Goal: Navigation & Orientation: Find specific page/section

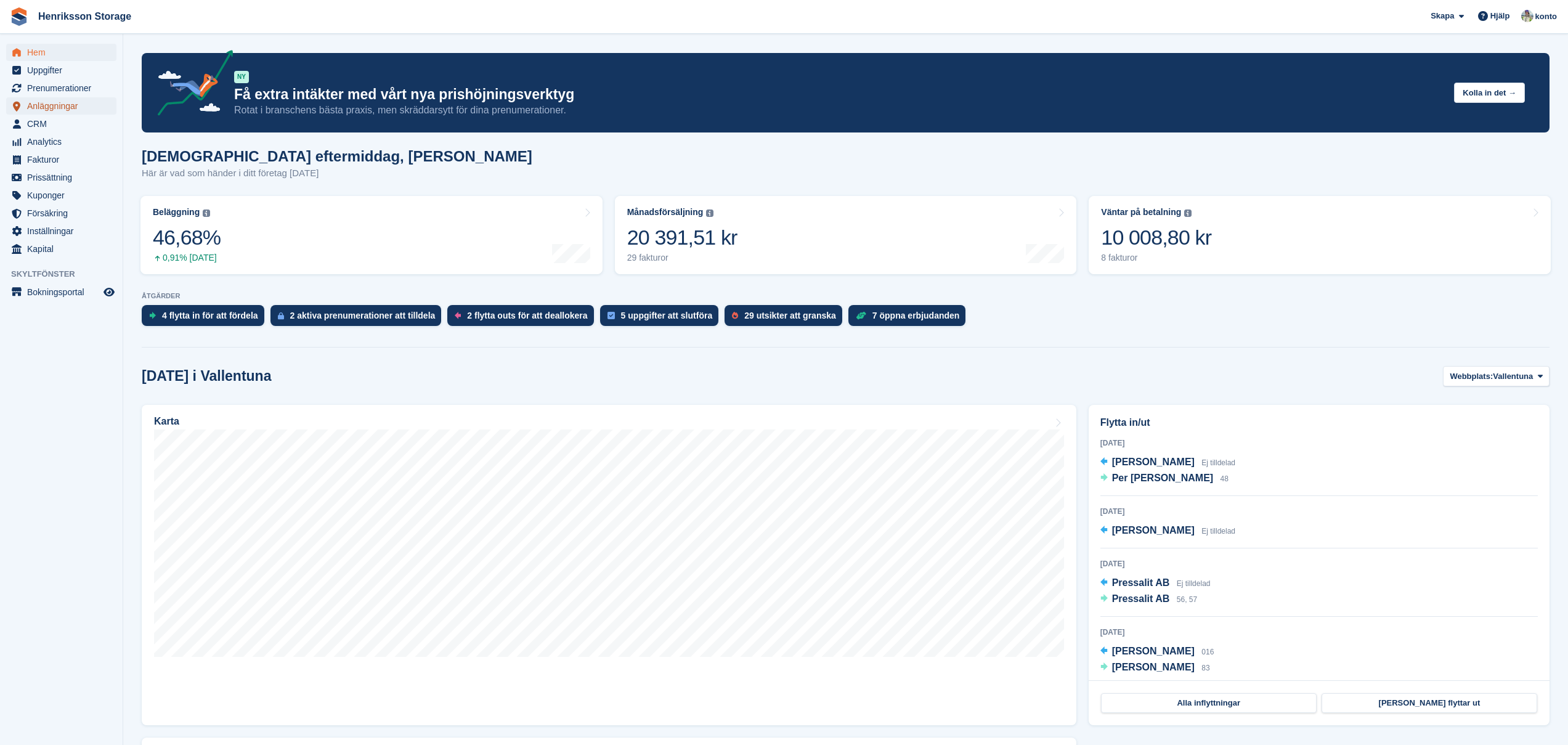
click at [64, 100] on span "Anläggningar" at bounding box center [64, 105] width 74 height 17
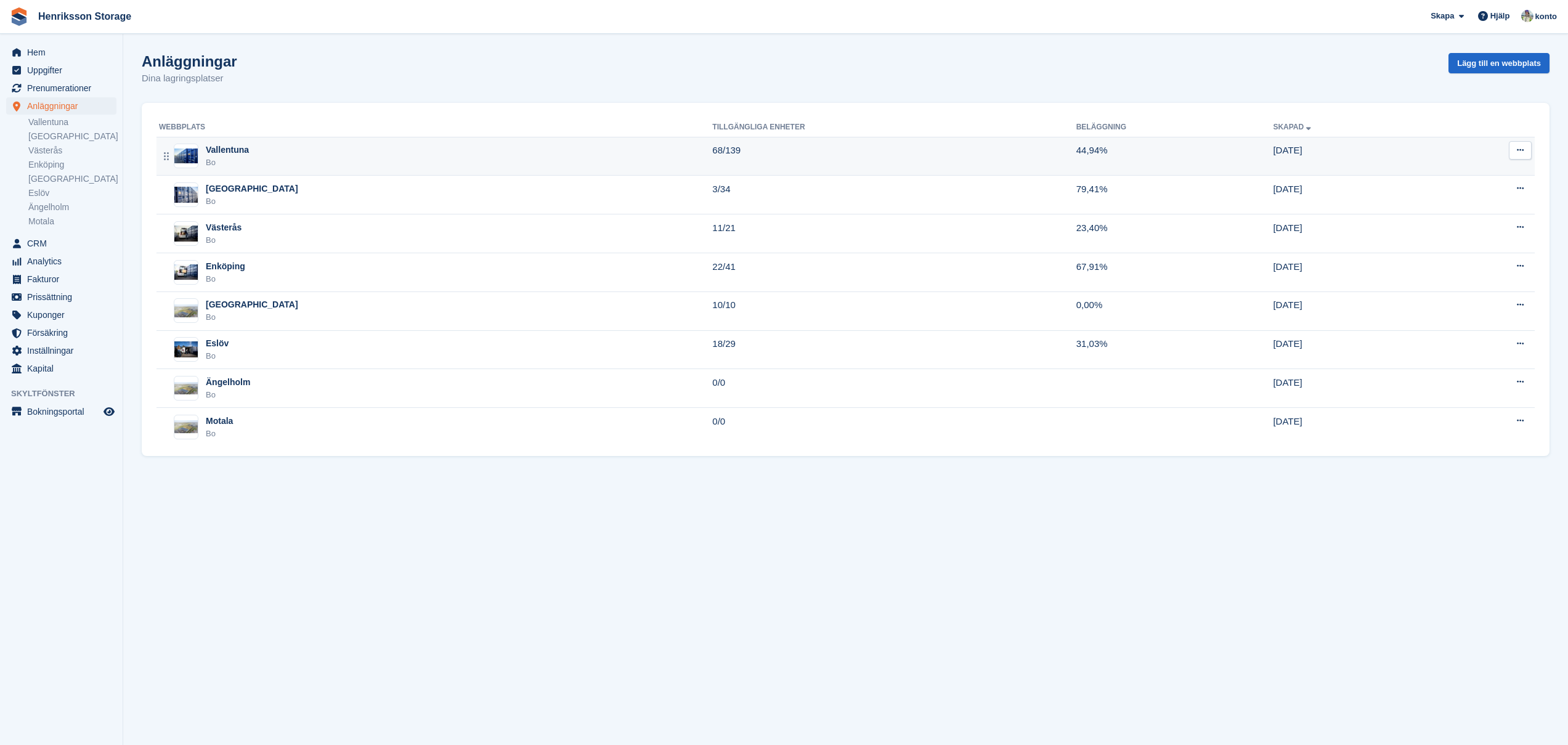
click at [225, 151] on div "Vallentuna" at bounding box center [227, 150] width 43 height 13
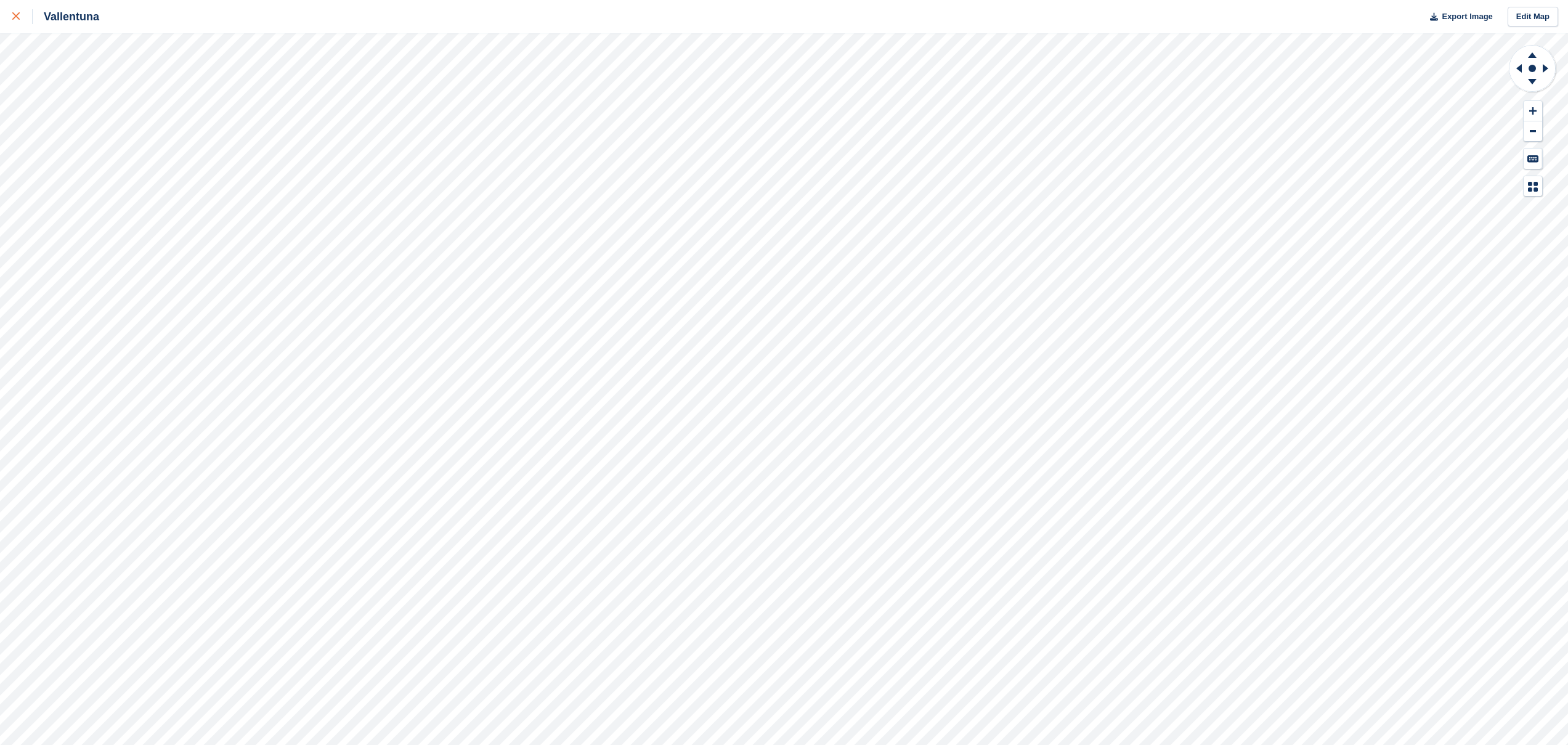
click at [14, 19] on icon at bounding box center [15, 15] width 8 height 8
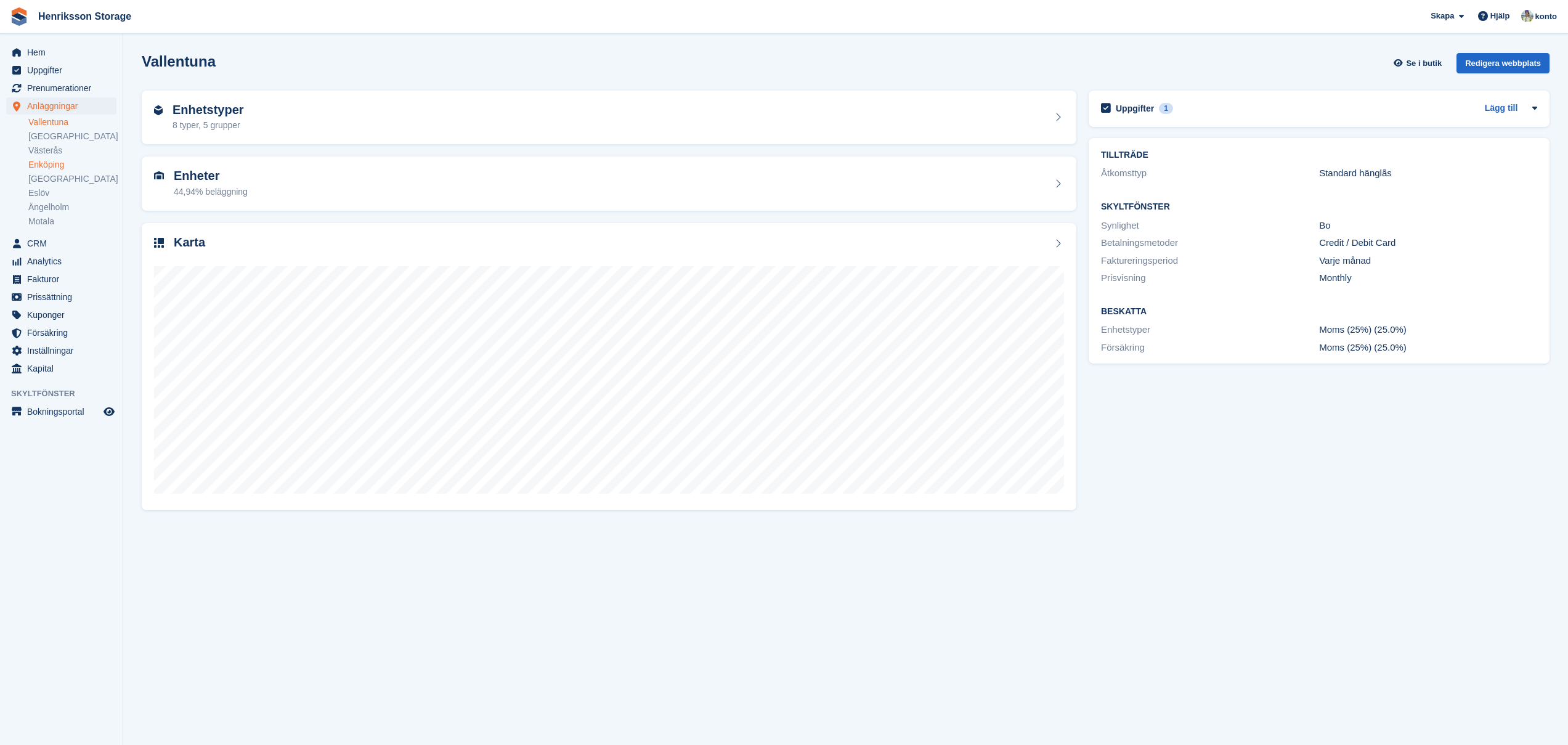
click at [49, 162] on link "Enköping" at bounding box center [72, 165] width 88 height 12
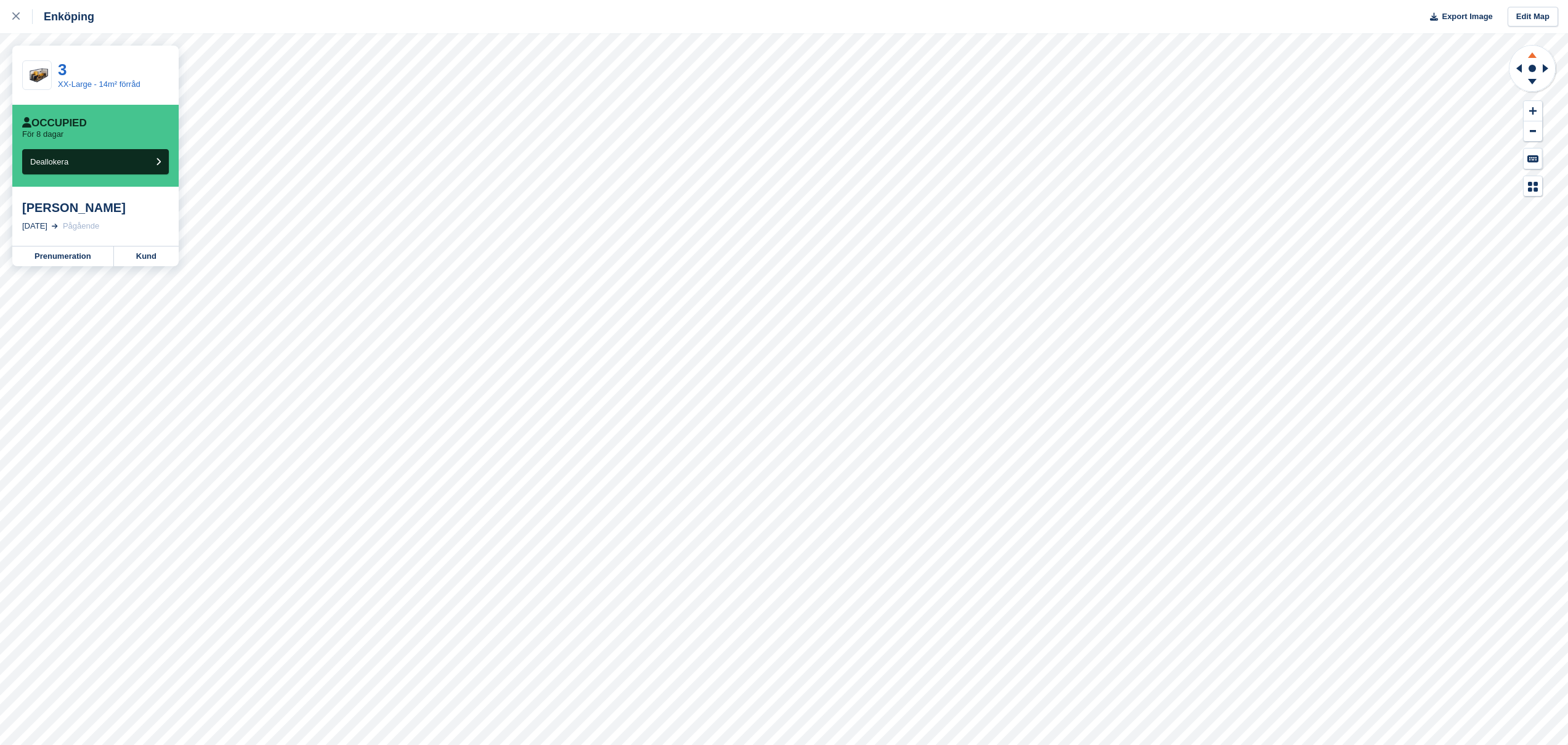
click at [1529, 57] on icon at bounding box center [1532, 55] width 9 height 6
click at [1534, 78] on icon at bounding box center [1532, 83] width 32 height 15
click at [1530, 60] on icon at bounding box center [1532, 54] width 32 height 15
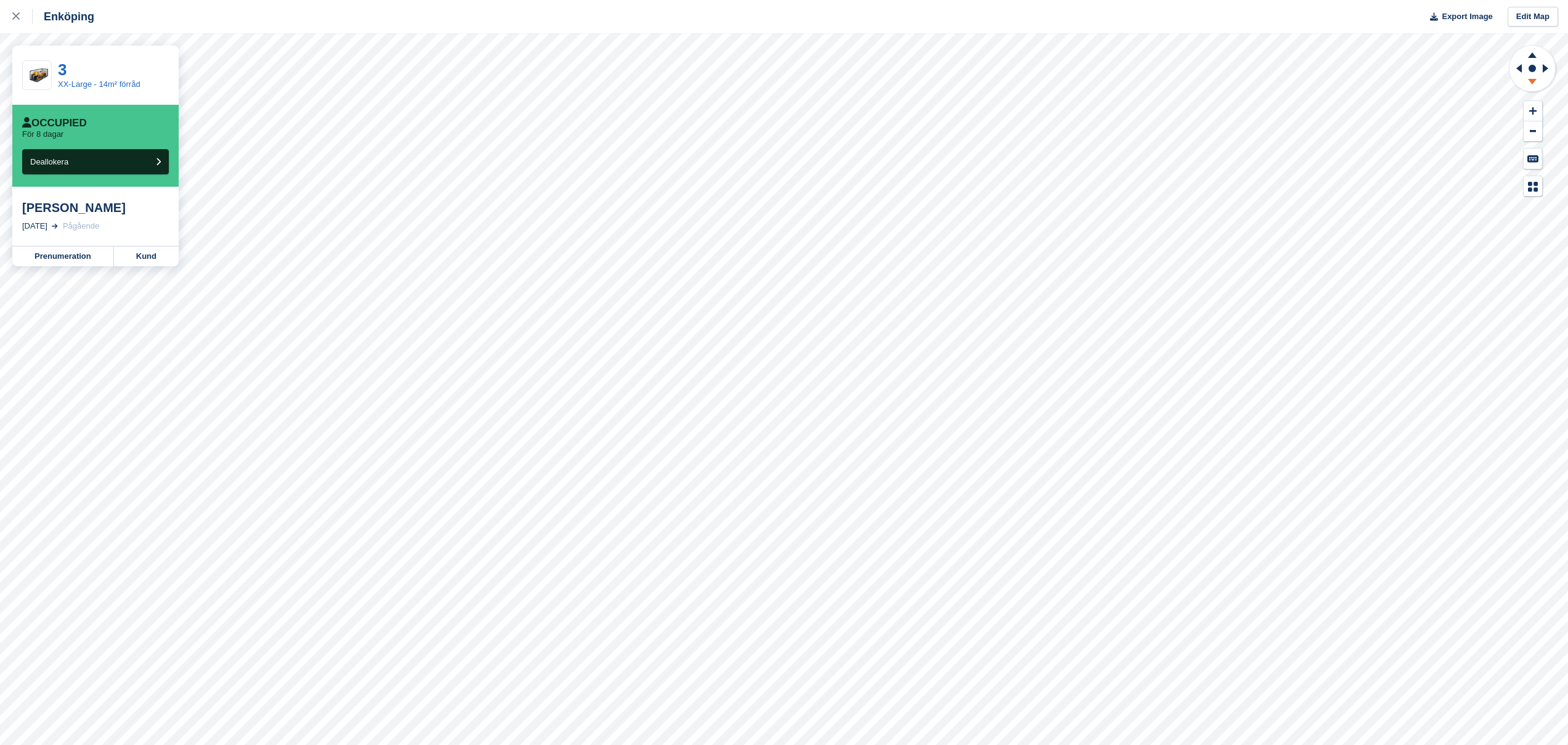
click at [1534, 82] on icon at bounding box center [1532, 82] width 9 height 6
click at [1528, 81] on icon at bounding box center [1532, 83] width 32 height 15
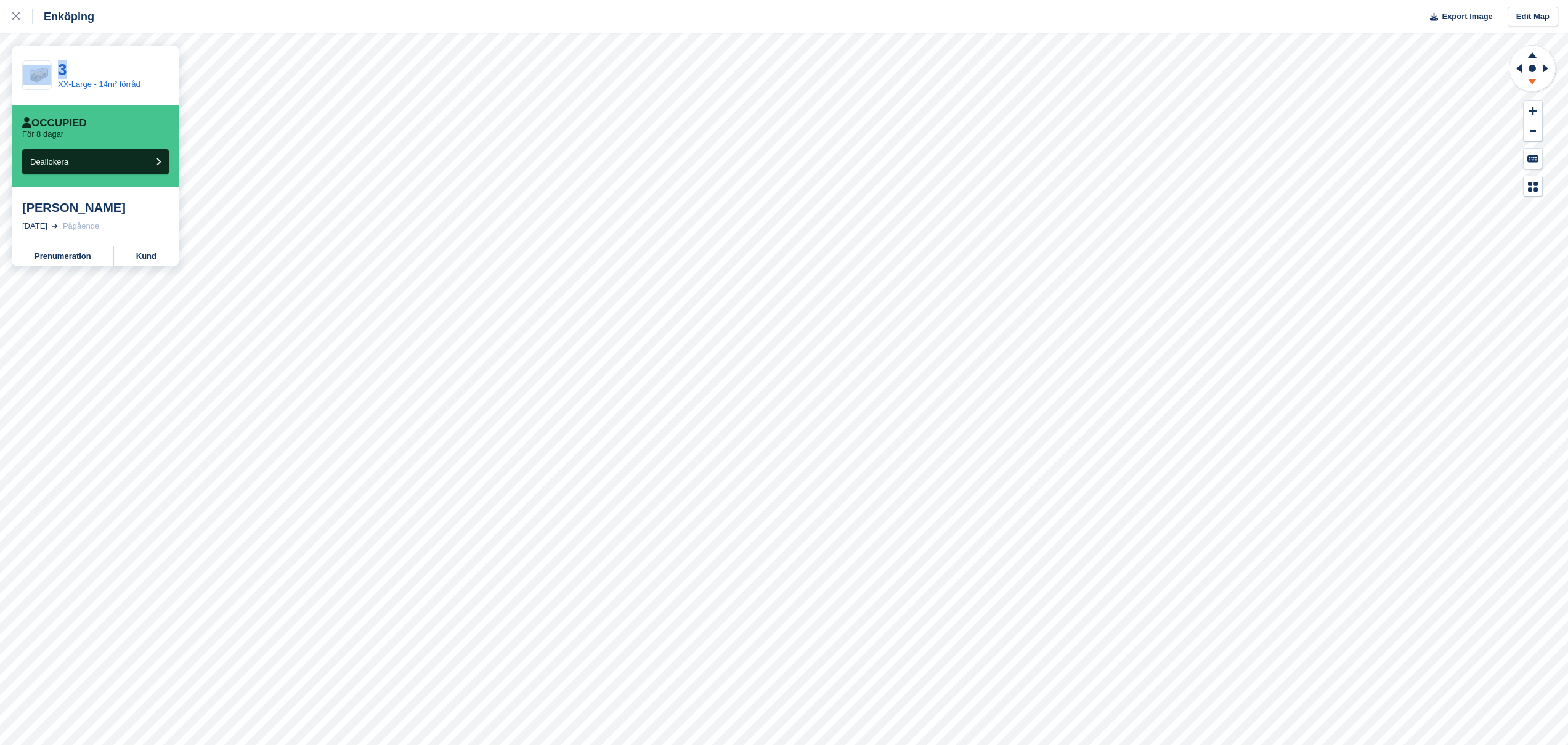
click at [1528, 81] on icon at bounding box center [1532, 83] width 32 height 15
click at [1531, 54] on icon at bounding box center [1532, 55] width 9 height 6
click at [1534, 77] on icon at bounding box center [1532, 83] width 32 height 15
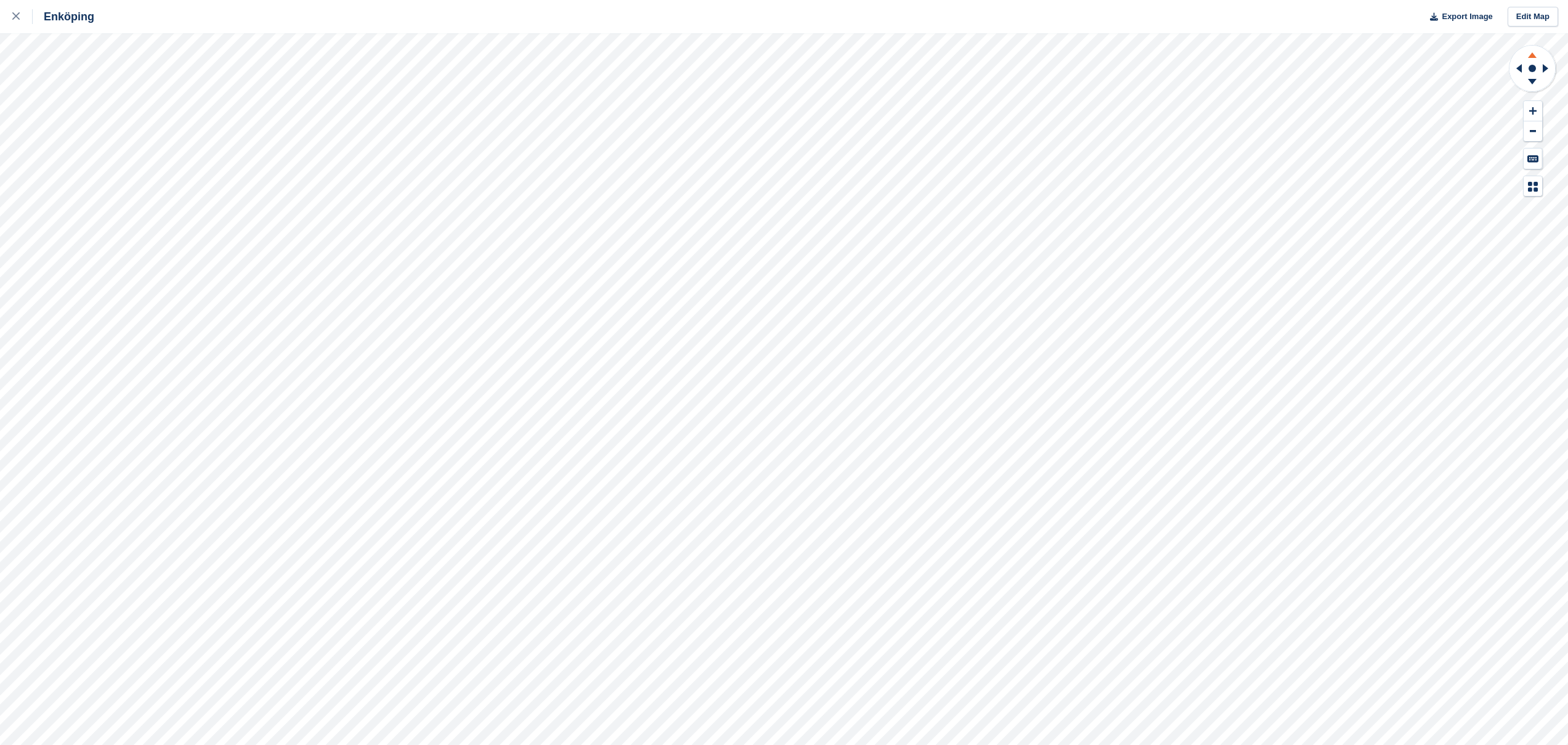
click at [1529, 55] on icon at bounding box center [1532, 54] width 32 height 15
click at [1534, 79] on icon at bounding box center [1532, 82] width 9 height 6
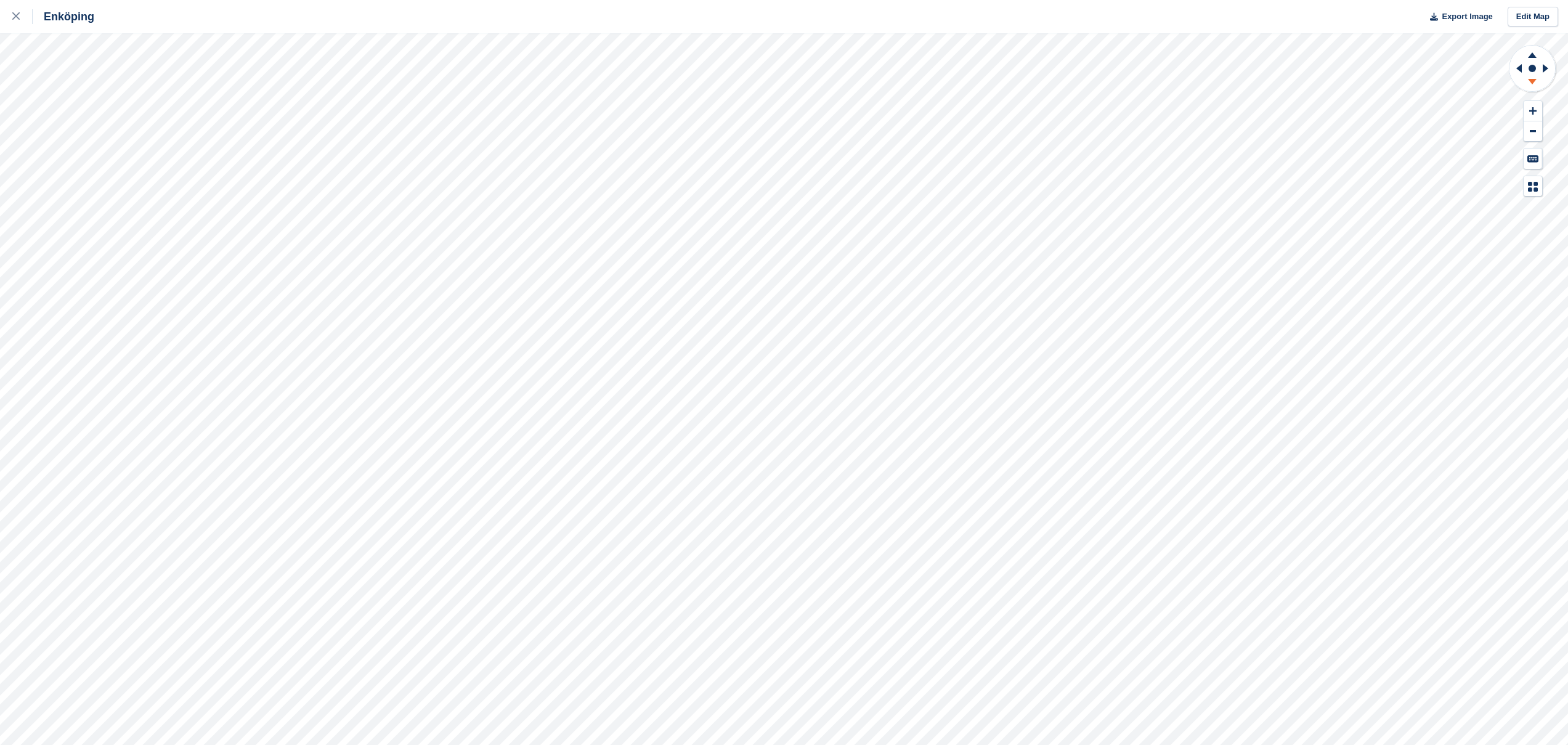
click at [1534, 79] on icon at bounding box center [1532, 82] width 9 height 6
click at [1534, 60] on icon at bounding box center [1532, 54] width 32 height 15
click at [1532, 79] on icon at bounding box center [1532, 82] width 9 height 6
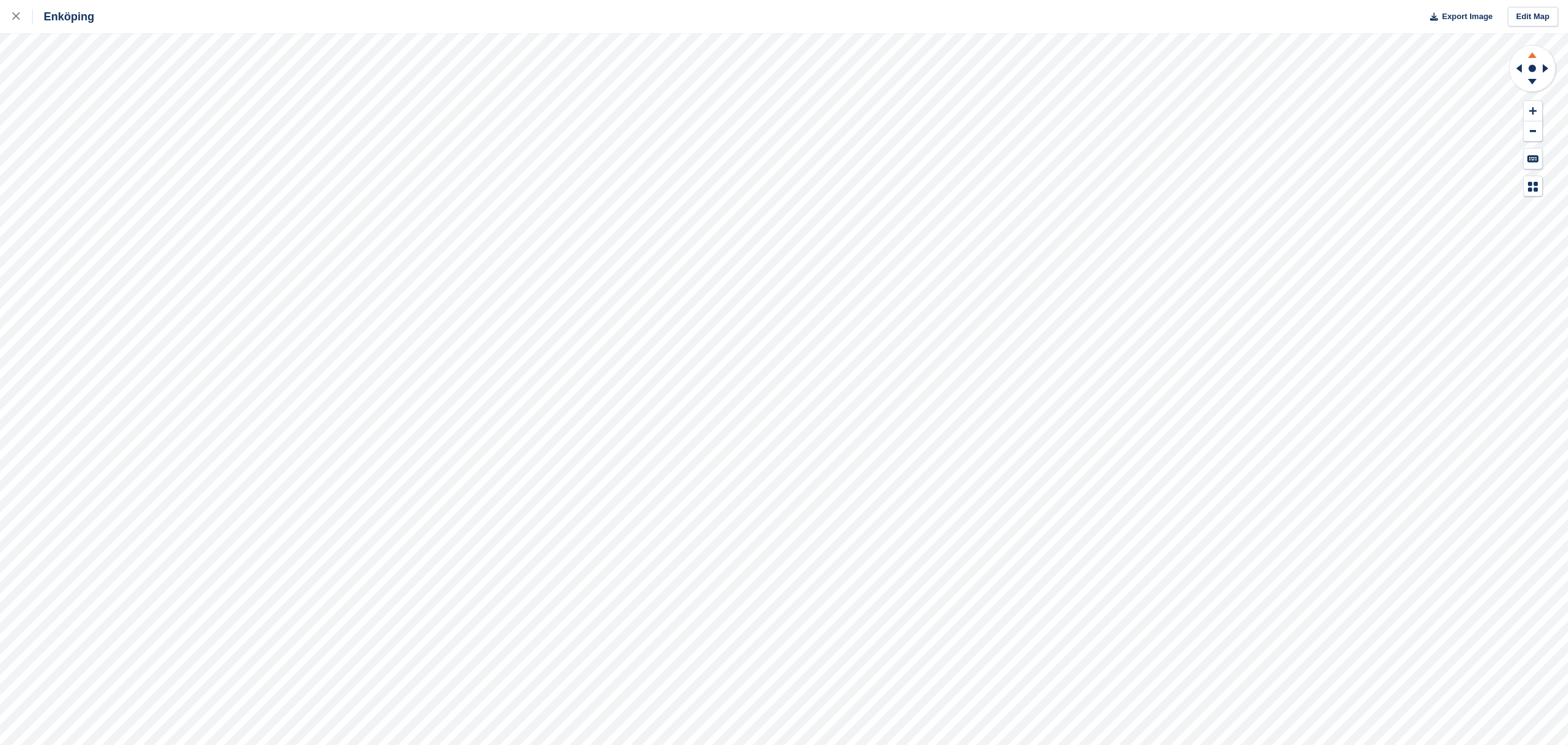
click at [1530, 60] on icon at bounding box center [1532, 54] width 32 height 15
click at [1535, 82] on icon at bounding box center [1532, 83] width 32 height 15
click at [1534, 57] on icon at bounding box center [1532, 55] width 9 height 6
click at [1532, 79] on icon at bounding box center [1532, 82] width 9 height 6
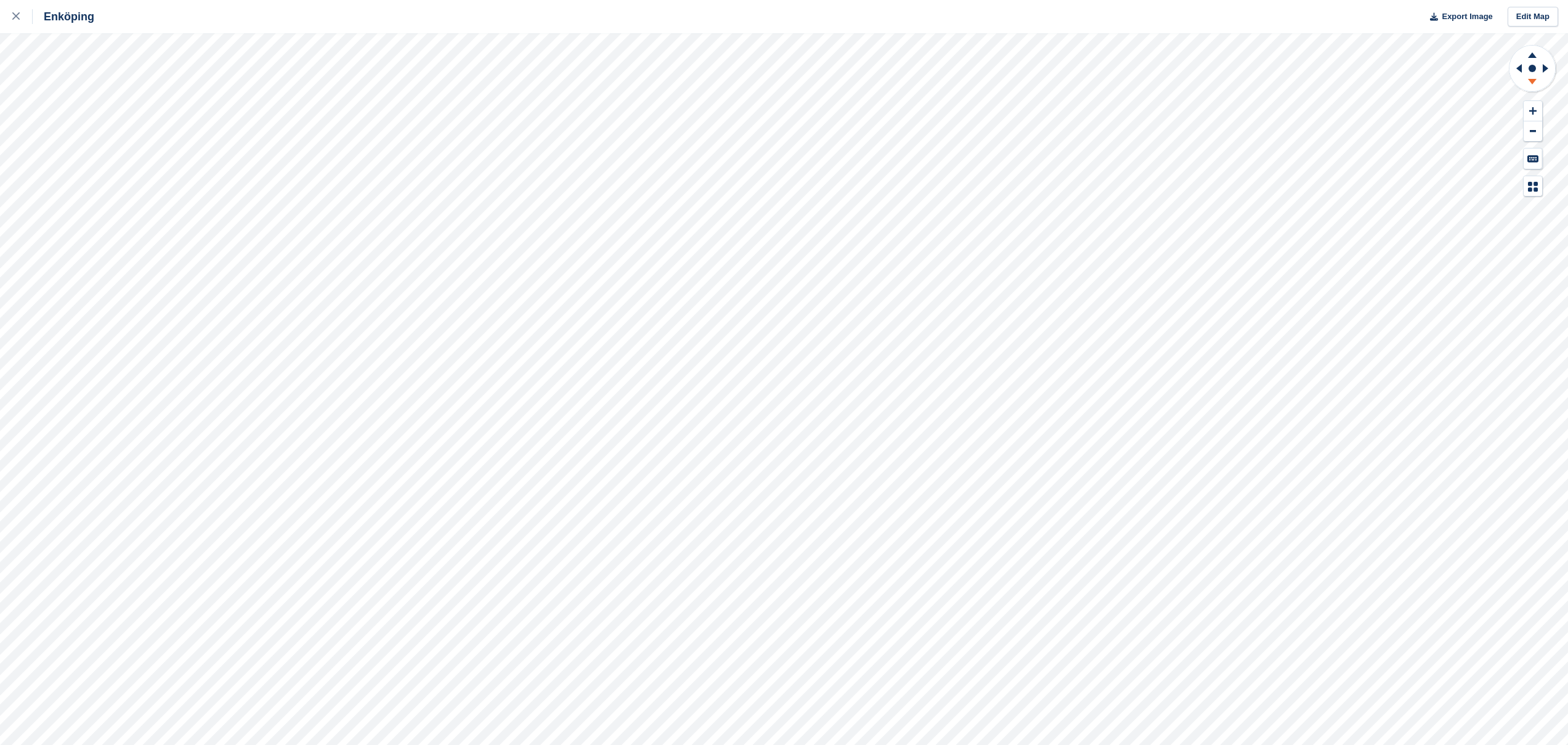
click at [1532, 79] on icon at bounding box center [1532, 82] width 9 height 6
click at [1531, 60] on icon at bounding box center [1532, 54] width 32 height 15
click at [1533, 84] on icon at bounding box center [1532, 83] width 32 height 15
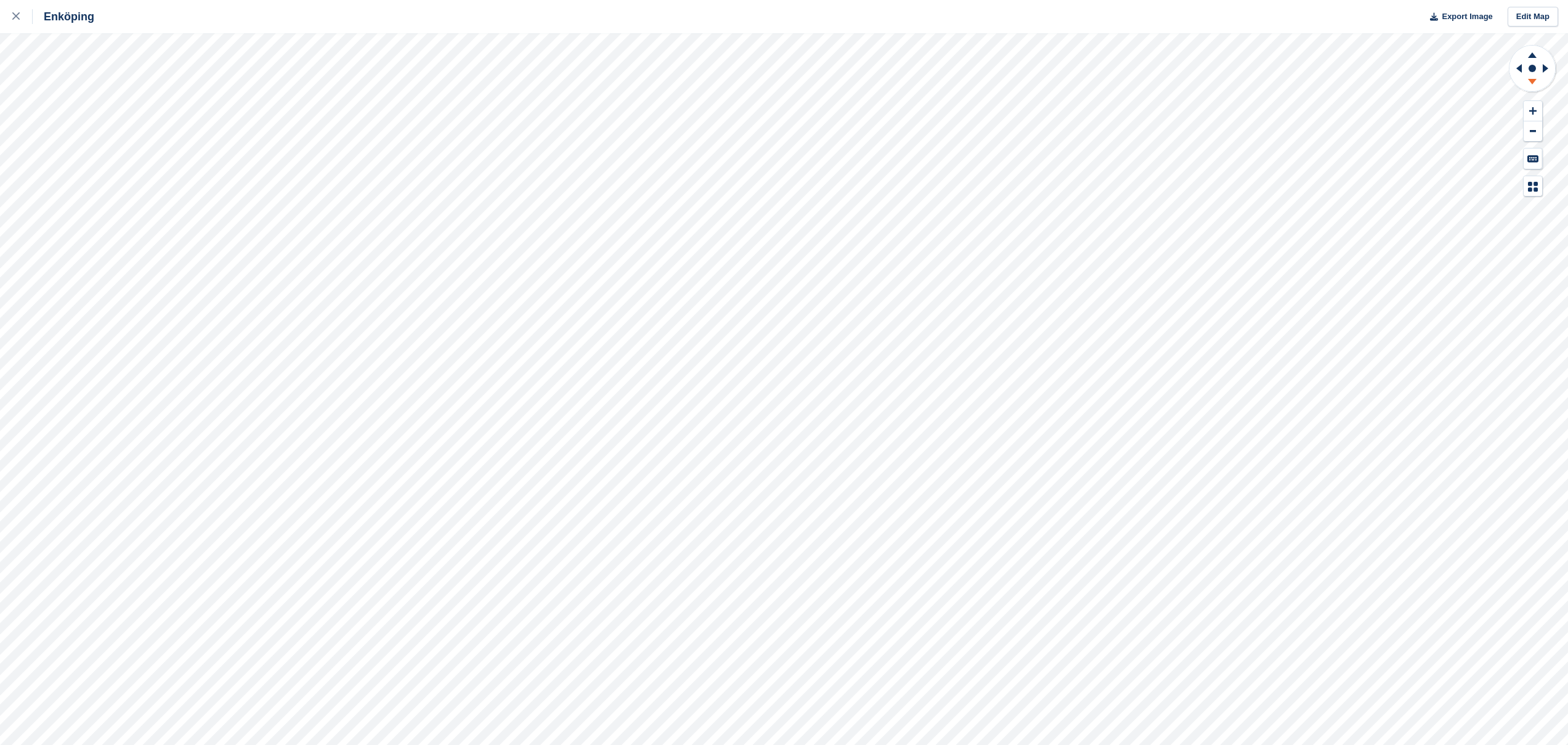
click at [1533, 84] on icon at bounding box center [1532, 83] width 32 height 15
click at [1519, 73] on icon at bounding box center [1517, 69] width 15 height 32
click at [1542, 71] on icon at bounding box center [1548, 69] width 15 height 32
click at [17, 17] on icon at bounding box center [15, 15] width 8 height 8
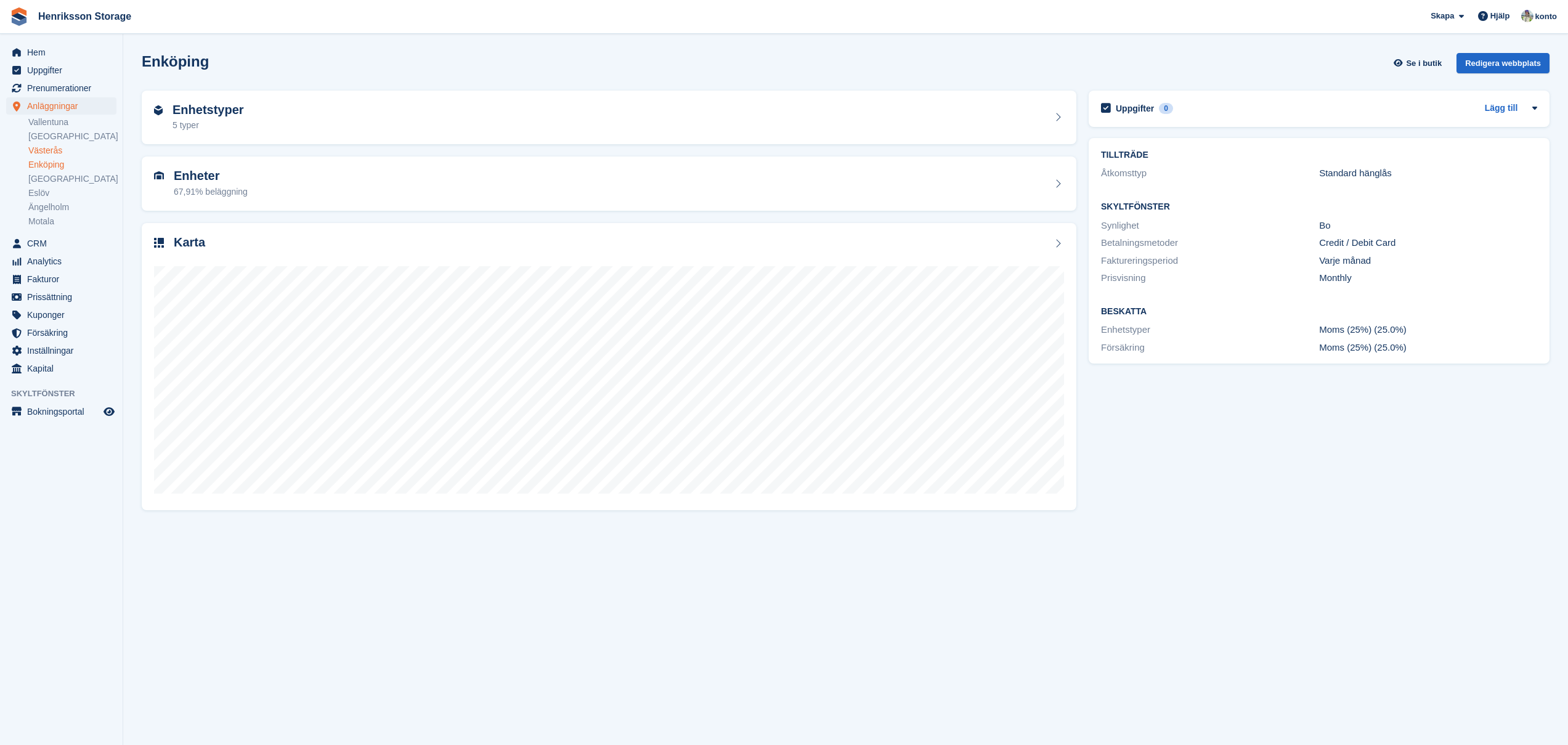
click at [66, 151] on link "Västerås" at bounding box center [72, 151] width 88 height 12
click at [61, 139] on link "[GEOGRAPHIC_DATA]" at bounding box center [72, 137] width 88 height 12
click at [66, 127] on link "Vallentuna" at bounding box center [72, 122] width 88 height 12
